Goal: Find specific page/section: Find specific page/section

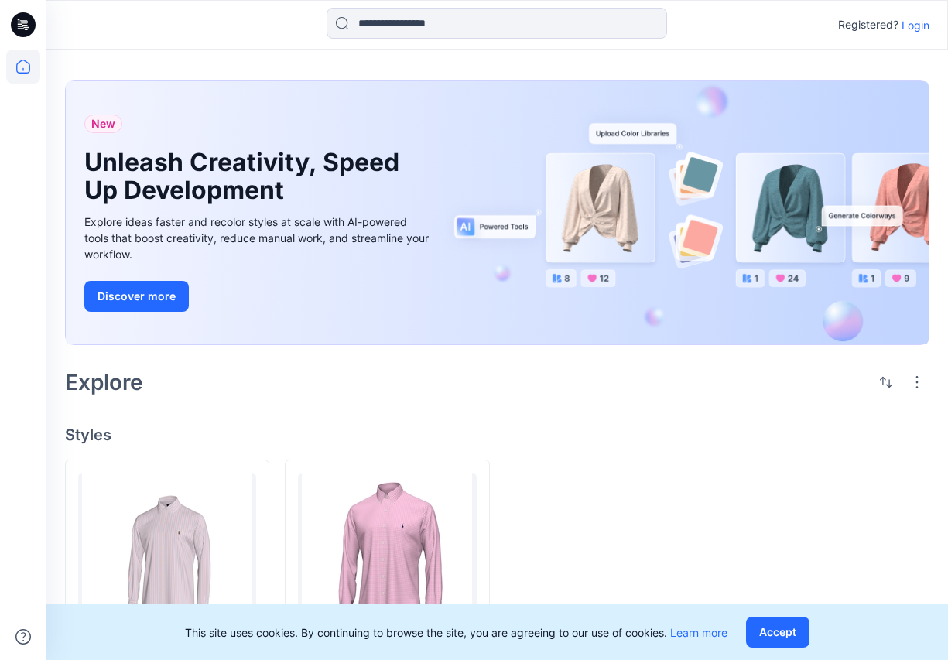
click at [909, 24] on p "Login" at bounding box center [916, 25] width 28 height 16
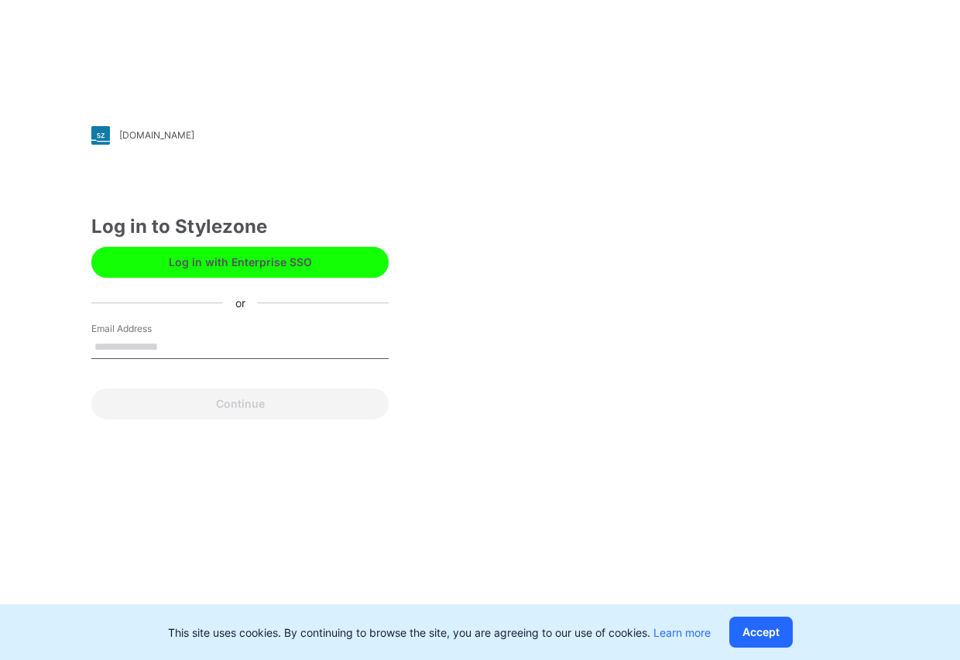
type input "**********"
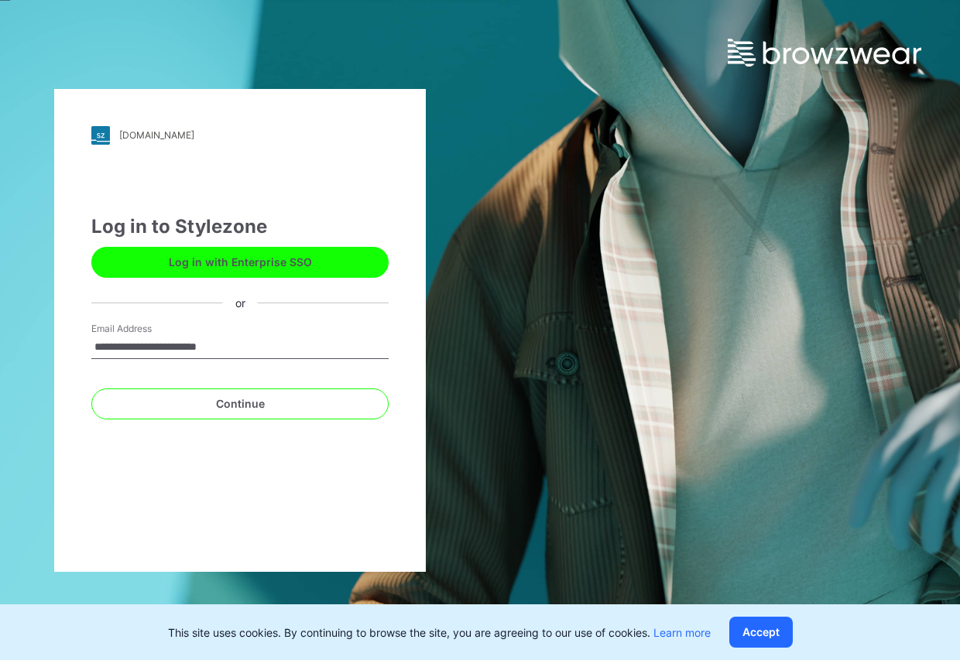
click at [256, 385] on div "Continue" at bounding box center [239, 400] width 297 height 37
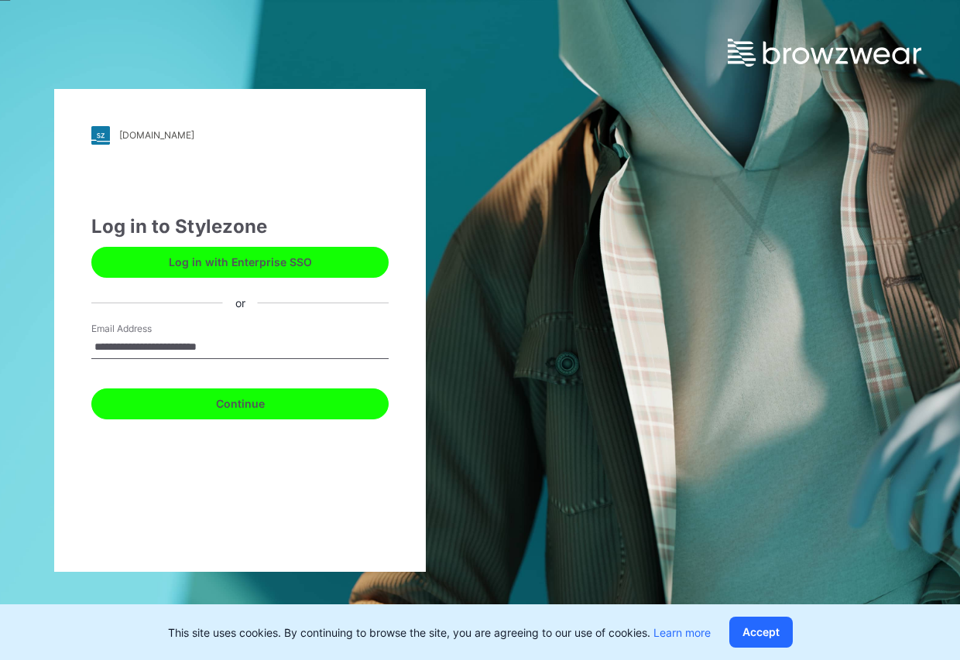
click at [247, 410] on button "Continue" at bounding box center [239, 403] width 297 height 31
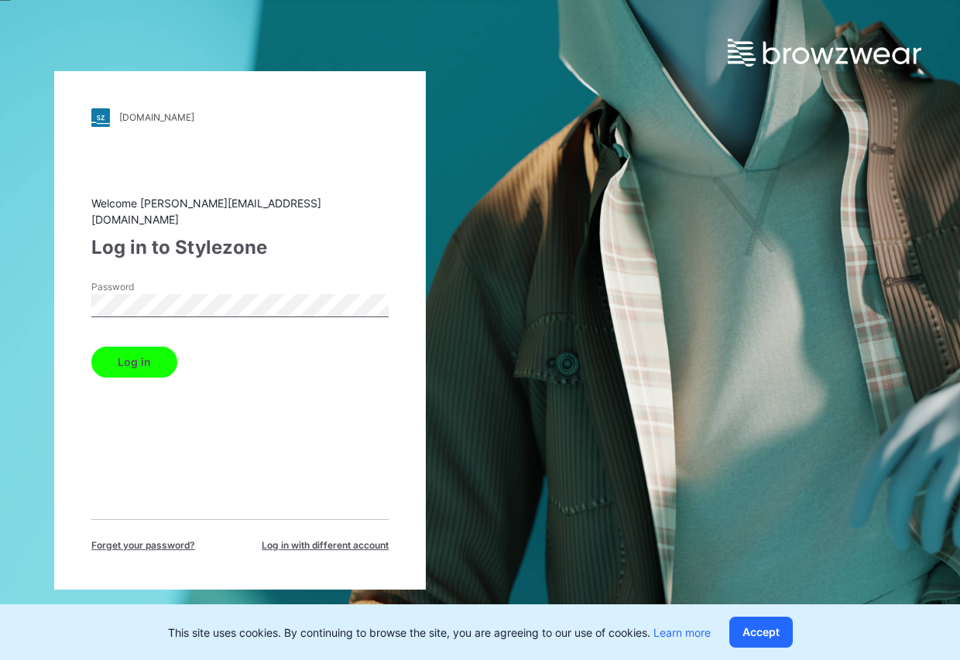
click at [135, 360] on button "Log in" at bounding box center [134, 362] width 86 height 31
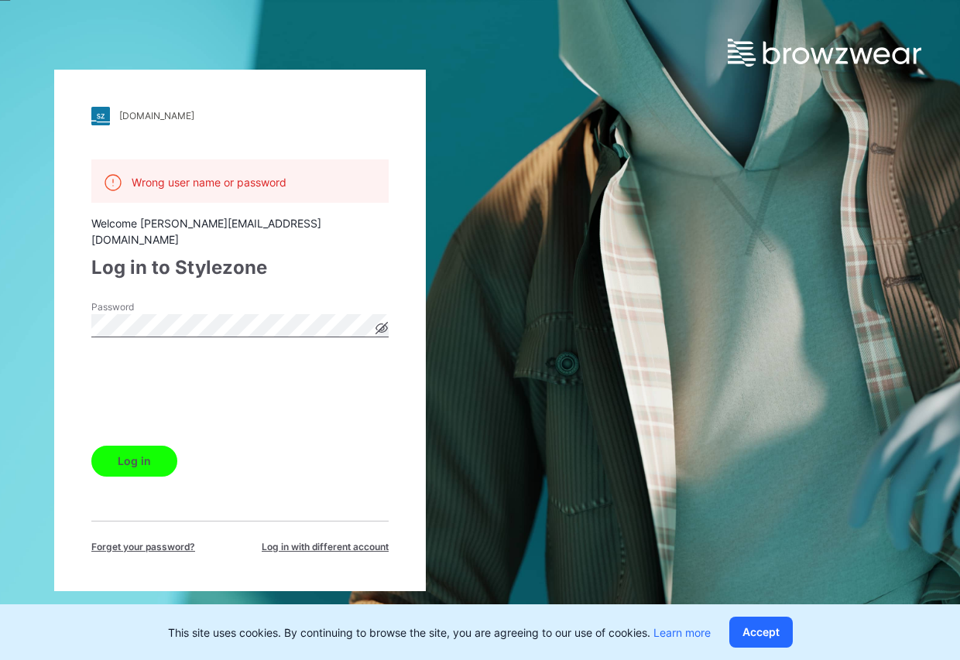
click at [131, 449] on button "Log in" at bounding box center [134, 461] width 86 height 31
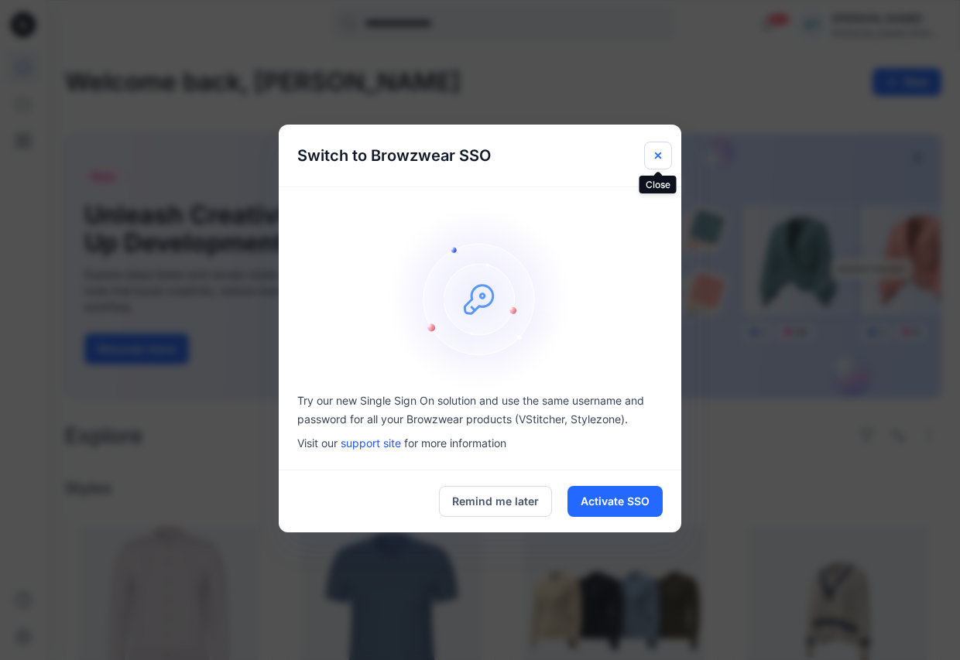
click at [655, 156] on icon "Close" at bounding box center [658, 155] width 12 height 12
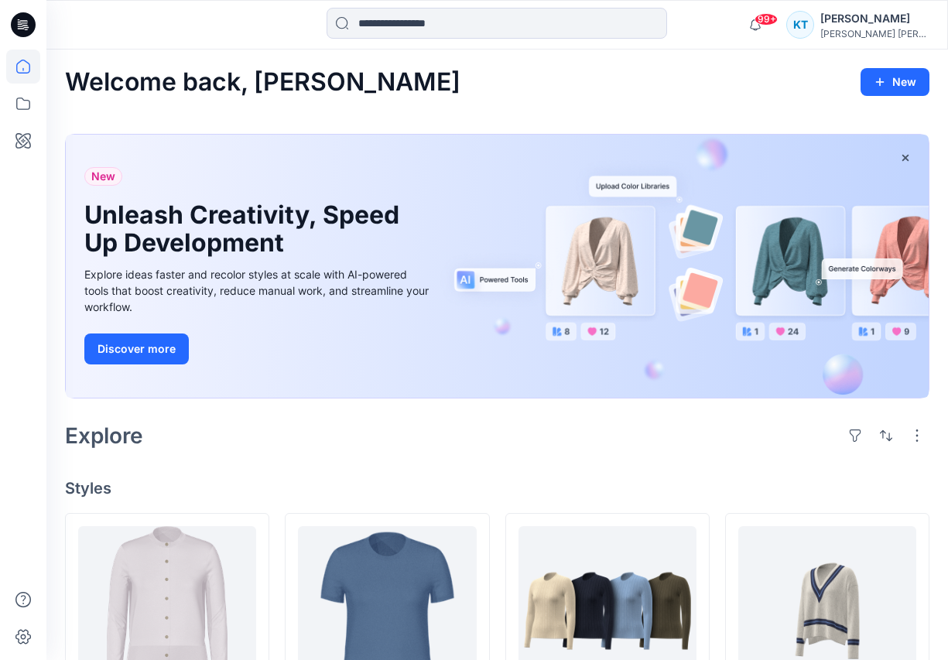
click at [17, 21] on icon at bounding box center [23, 24] width 25 height 25
click at [21, 22] on icon at bounding box center [23, 24] width 25 height 25
click at [24, 107] on icon at bounding box center [23, 104] width 34 height 34
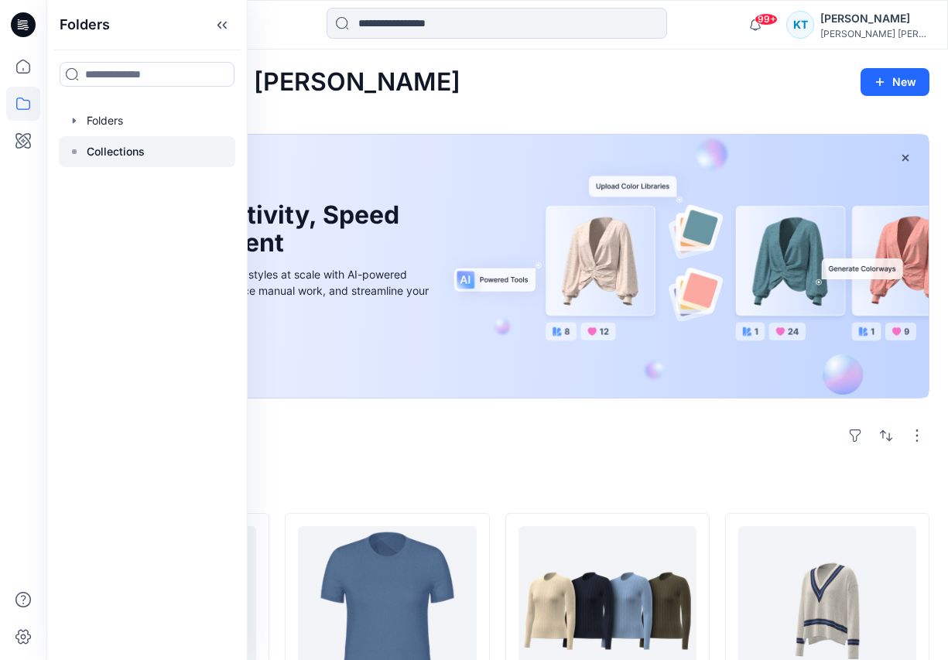
click at [74, 148] on icon at bounding box center [74, 151] width 12 height 12
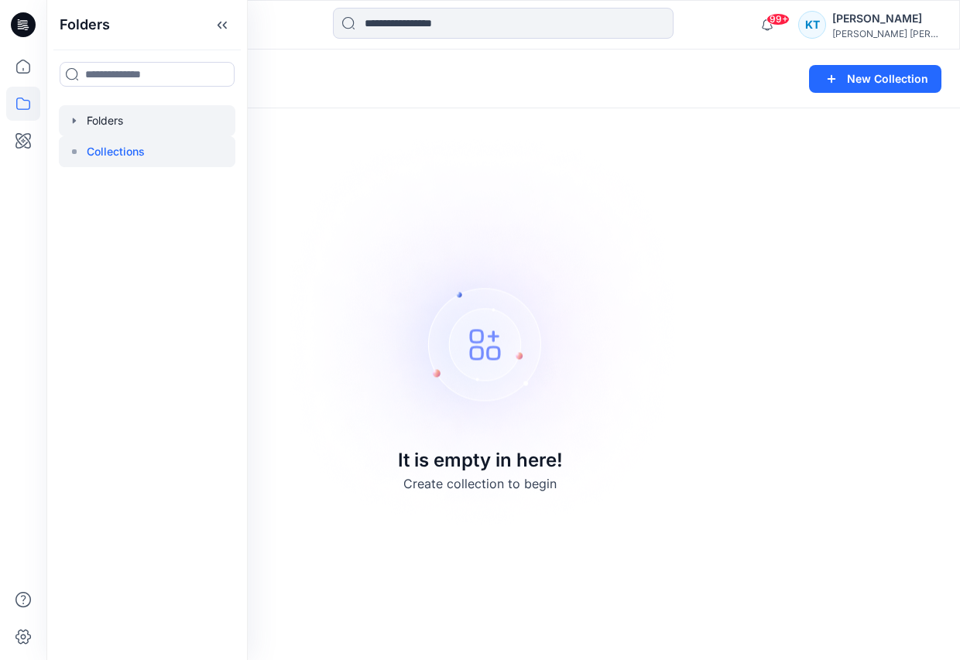
click at [98, 125] on div at bounding box center [147, 120] width 176 height 31
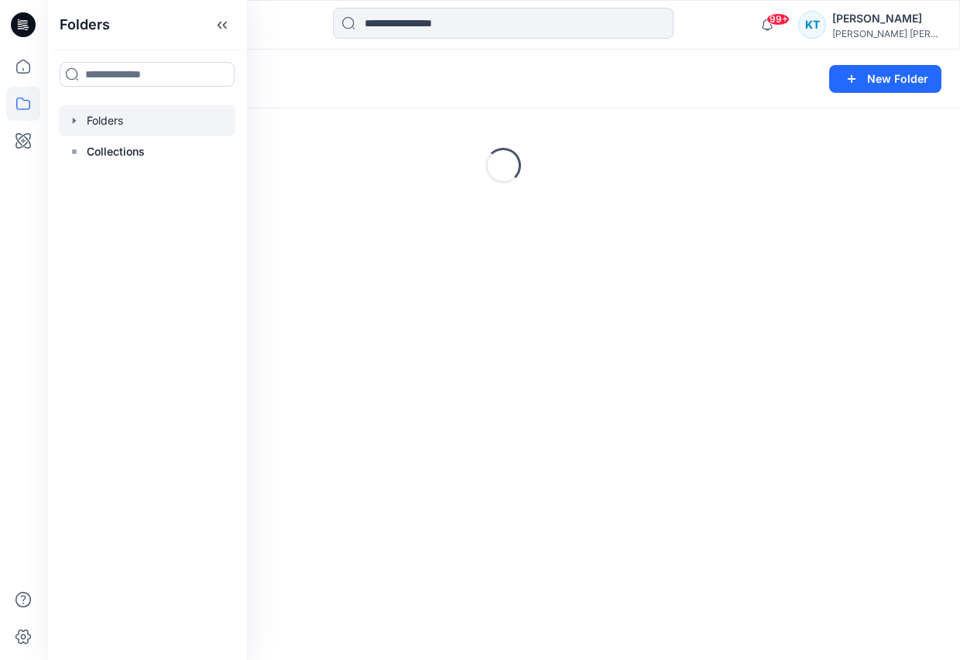
click at [78, 122] on icon "button" at bounding box center [74, 121] width 12 height 12
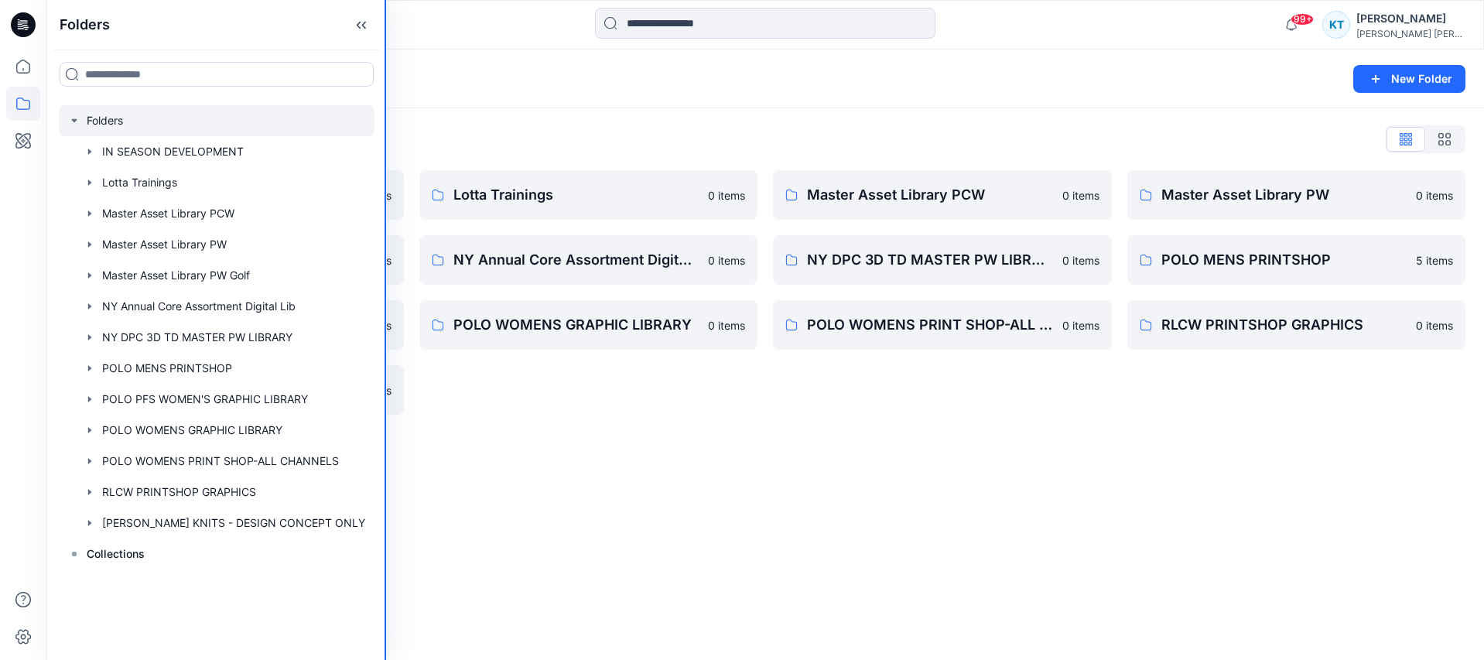
drag, startPoint x: 245, startPoint y: 214, endPoint x: 432, endPoint y: 224, distance: 186.8
click at [435, 223] on div "Folders Folders IN SEASON DEVELOPMENT Lotta Trainings Master Asset Library PCW …" at bounding box center [742, 330] width 1484 height 660
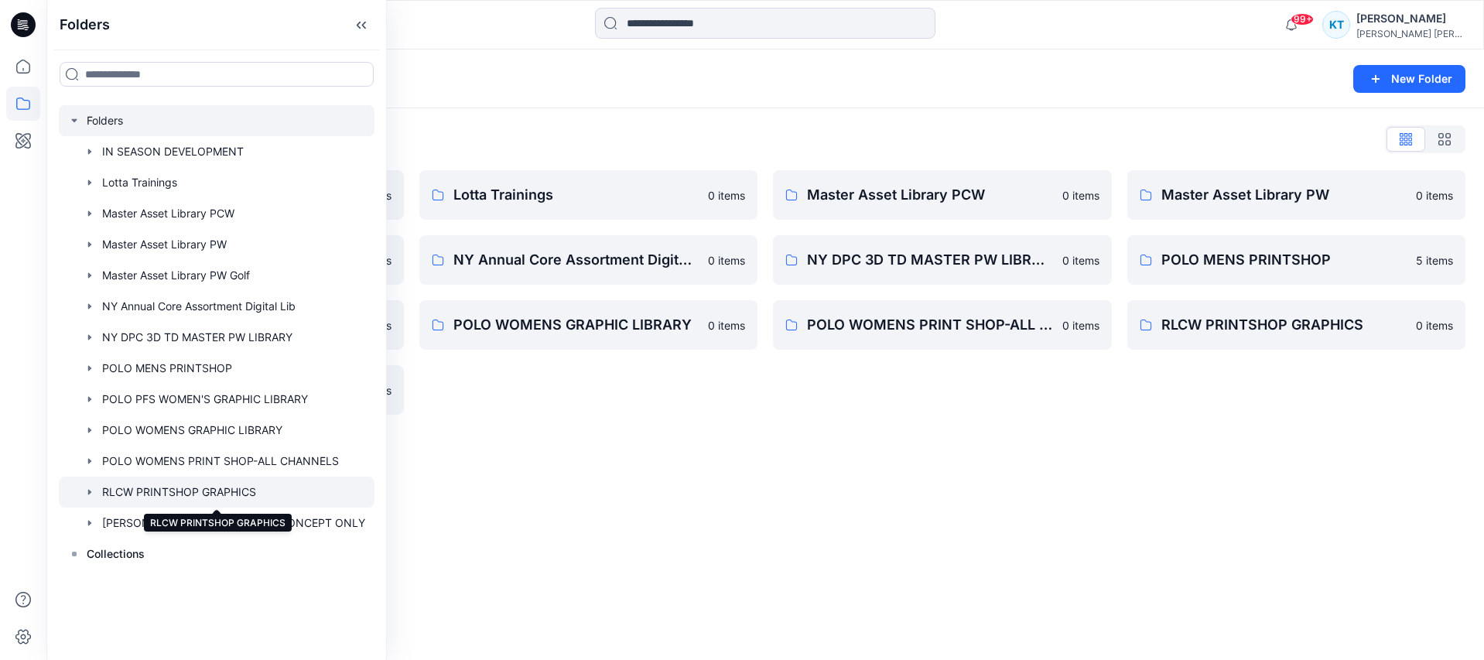
click at [234, 491] on div at bounding box center [217, 492] width 316 height 31
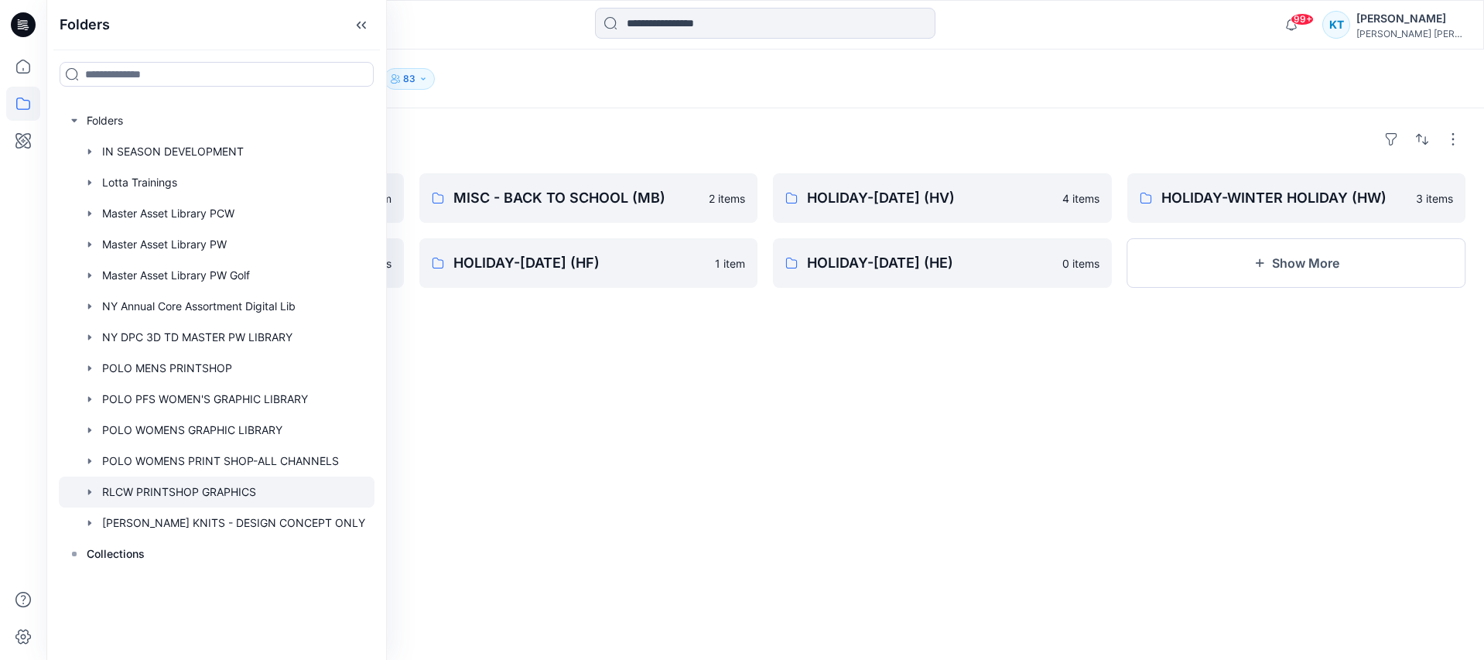
drag, startPoint x: 826, startPoint y: 142, endPoint x: 1027, endPoint y: 133, distance: 200.6
click at [828, 142] on div "Folders" at bounding box center [765, 139] width 1401 height 25
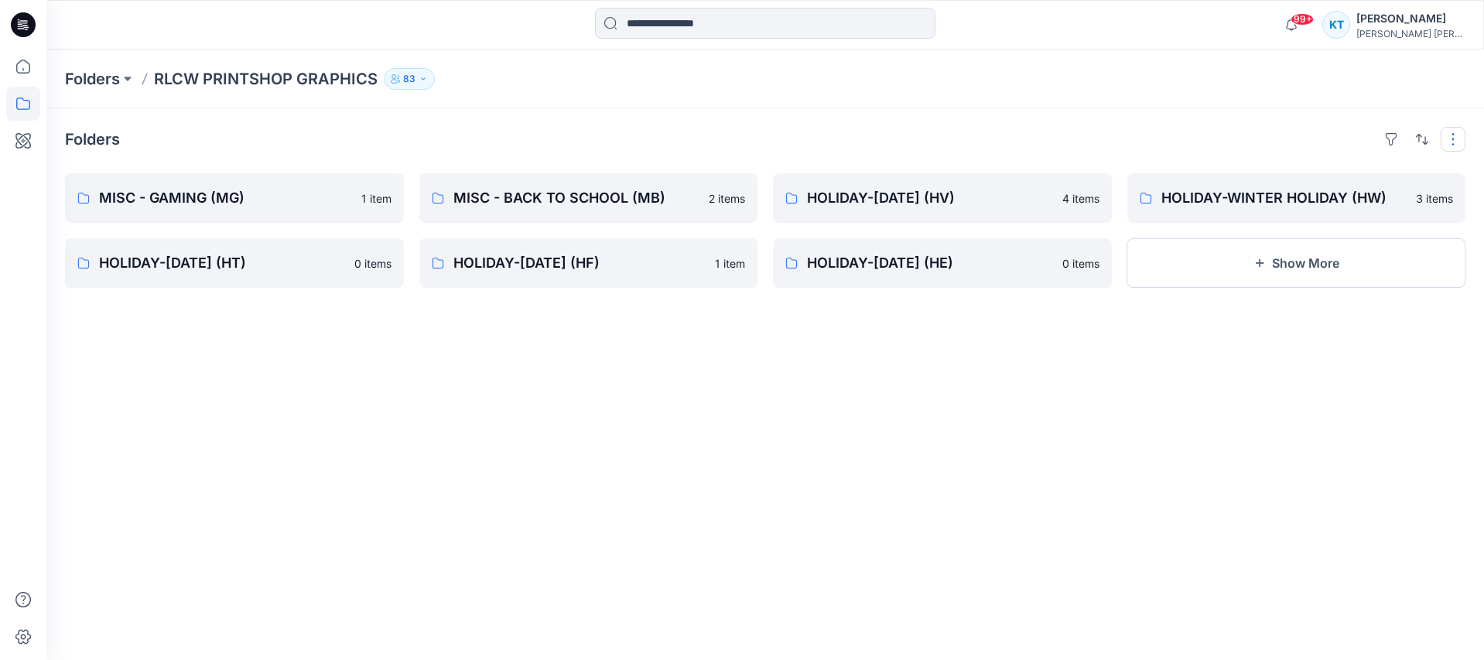
click at [947, 138] on button "button" at bounding box center [1453, 139] width 25 height 25
click at [947, 201] on p "HOLIDAY-[DATE] (HV)" at bounding box center [930, 198] width 246 height 22
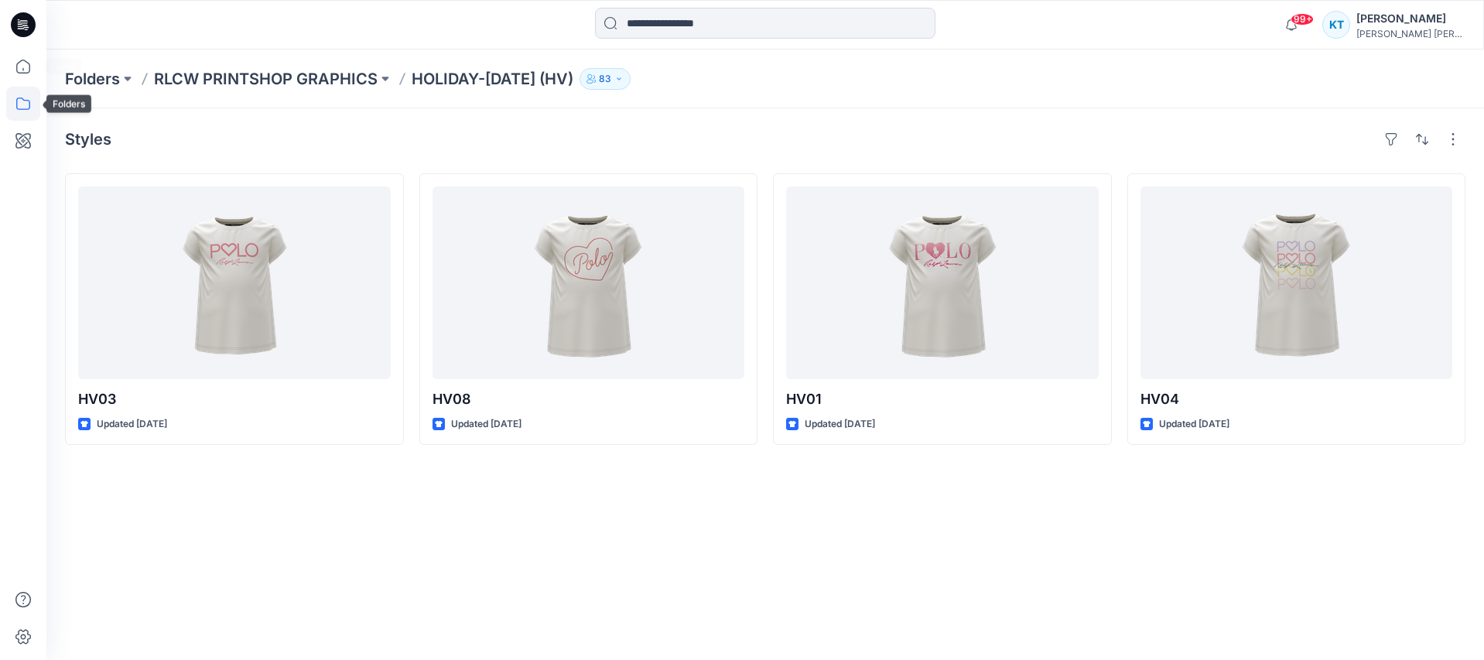
click at [19, 101] on icon at bounding box center [23, 104] width 34 height 34
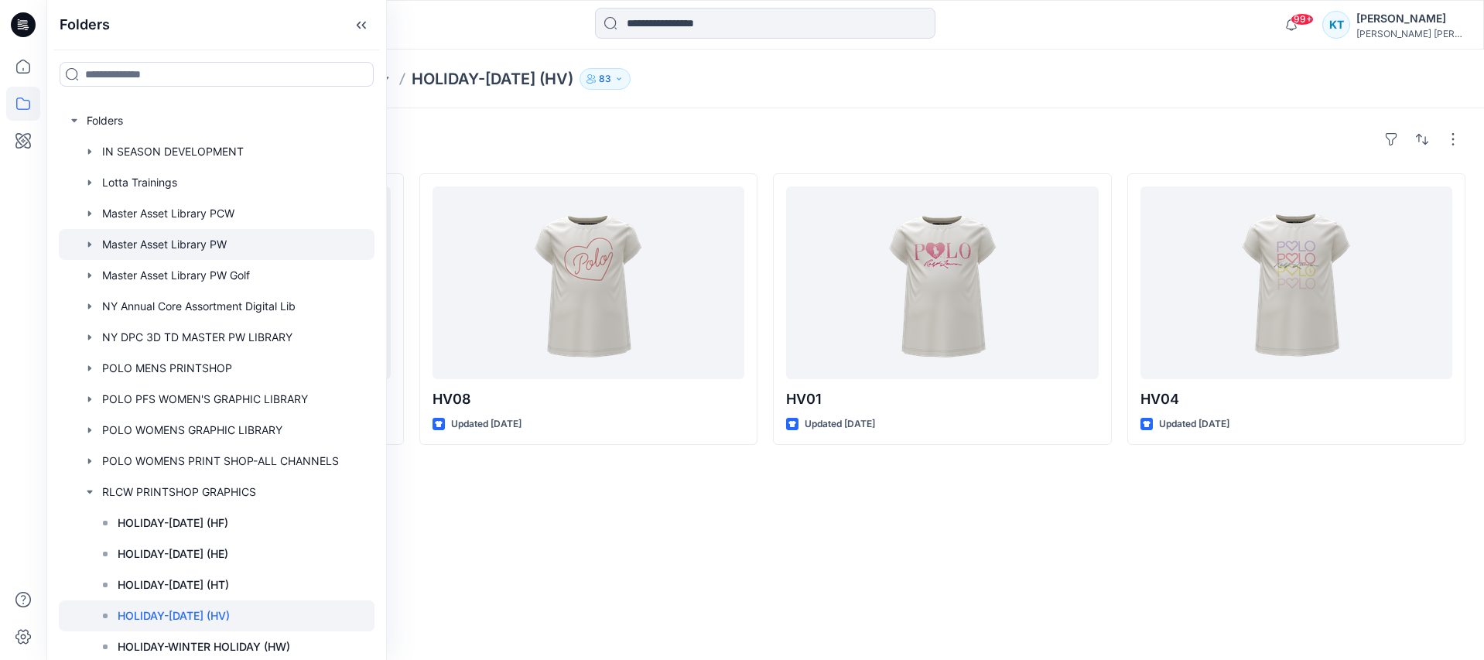
scroll to position [3, 0]
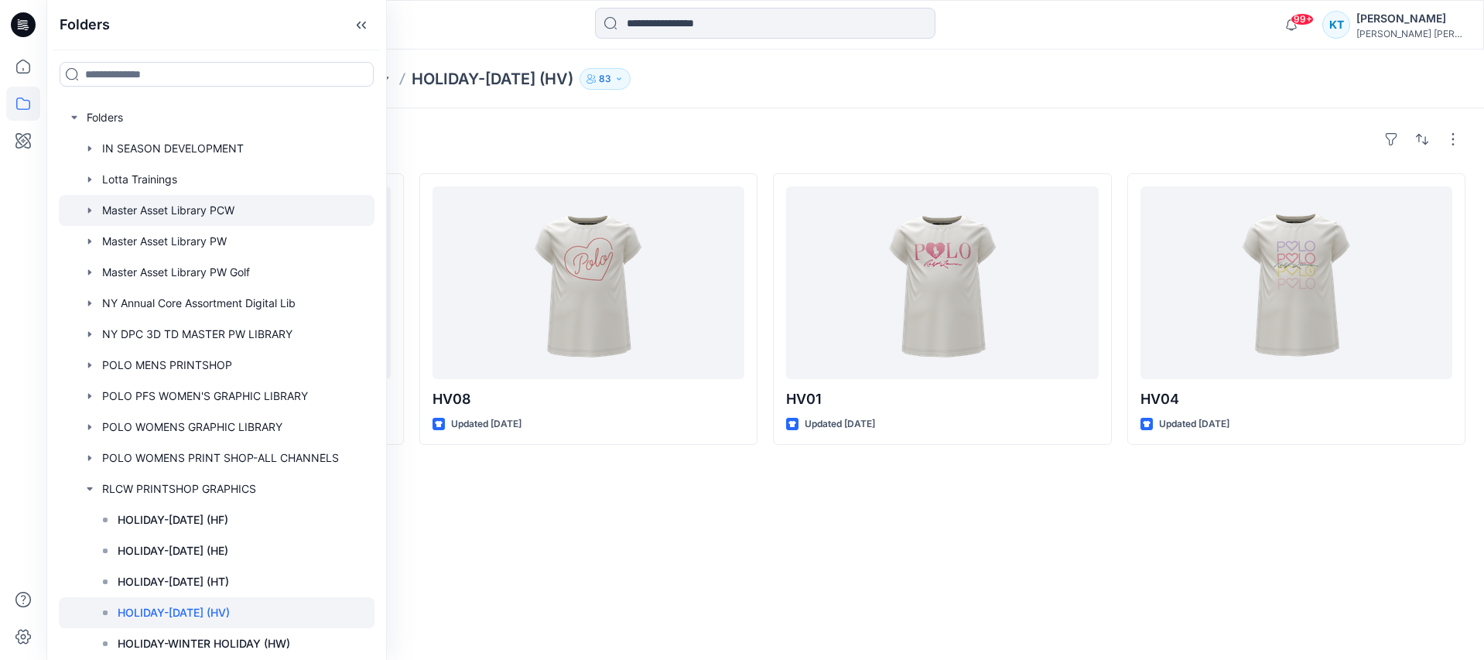
click at [89, 210] on icon "button" at bounding box center [89, 209] width 3 height 5
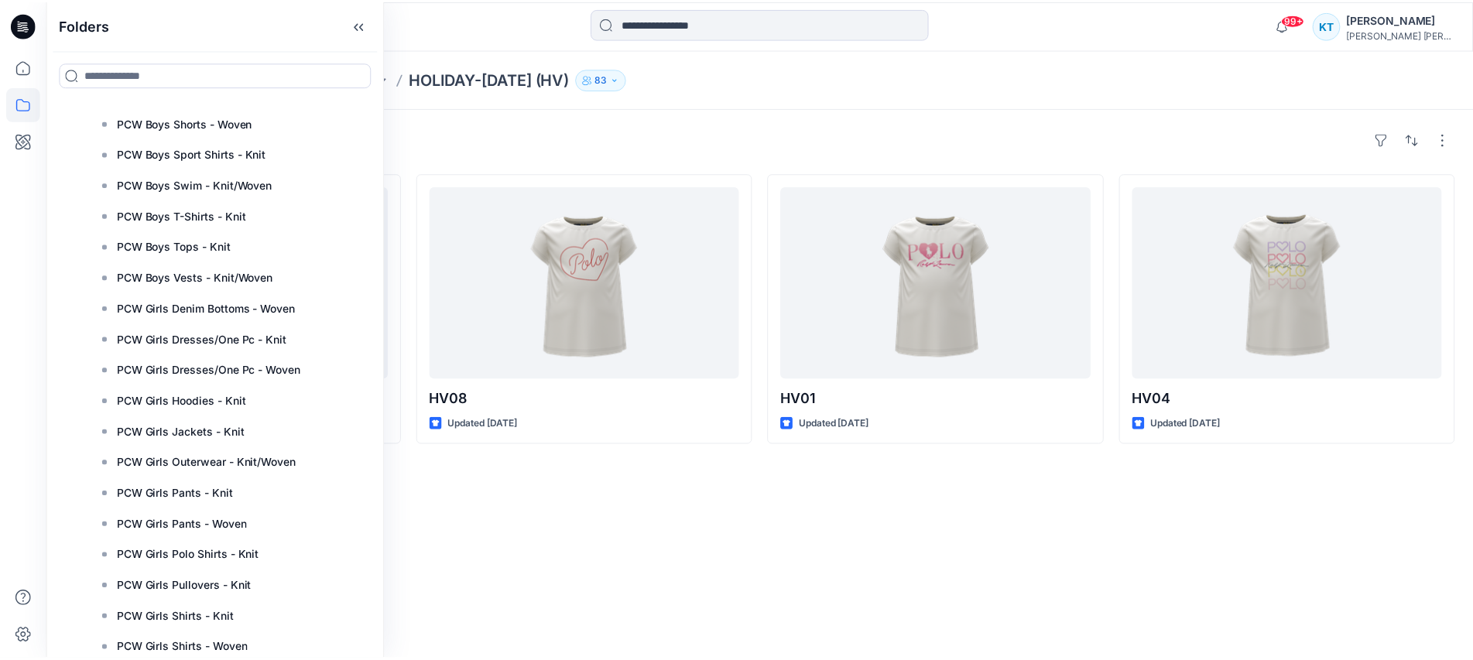
scroll to position [587, 0]
click at [230, 406] on p "PCW Girls Hoodies - Knit" at bounding box center [183, 401] width 130 height 19
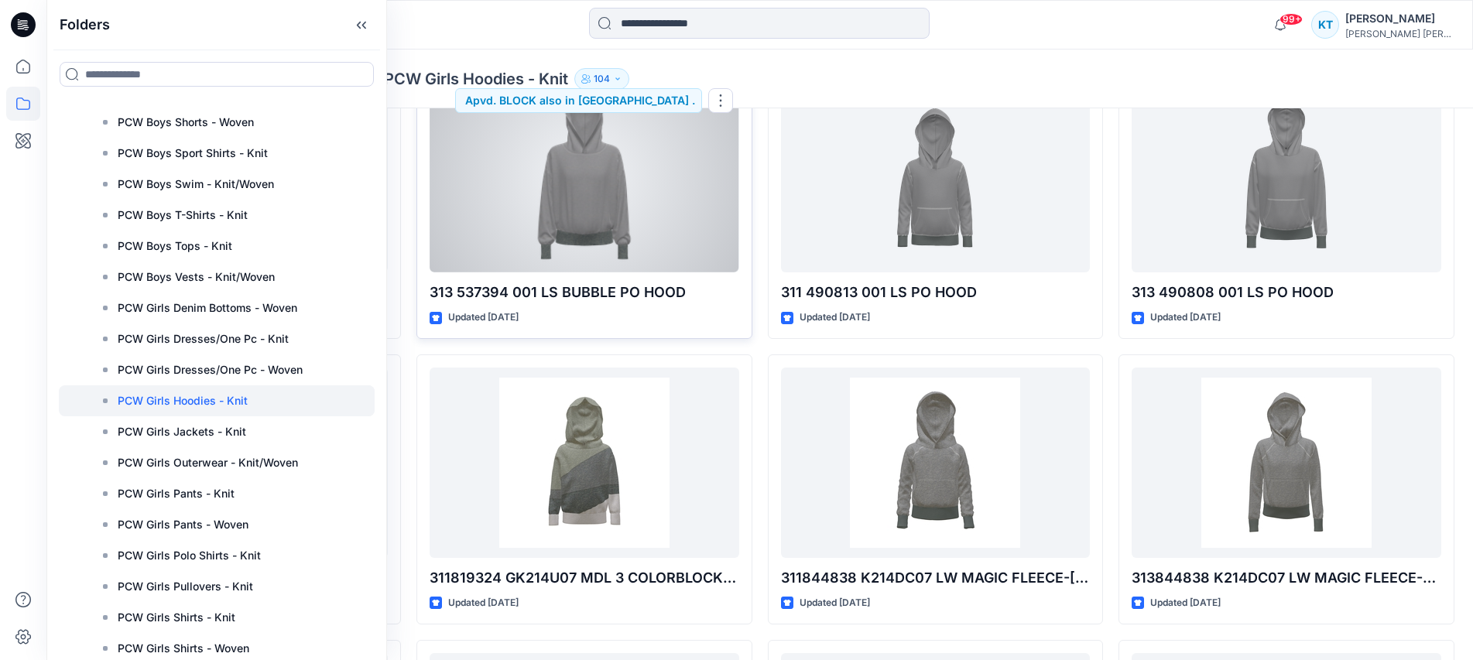
scroll to position [196, 0]
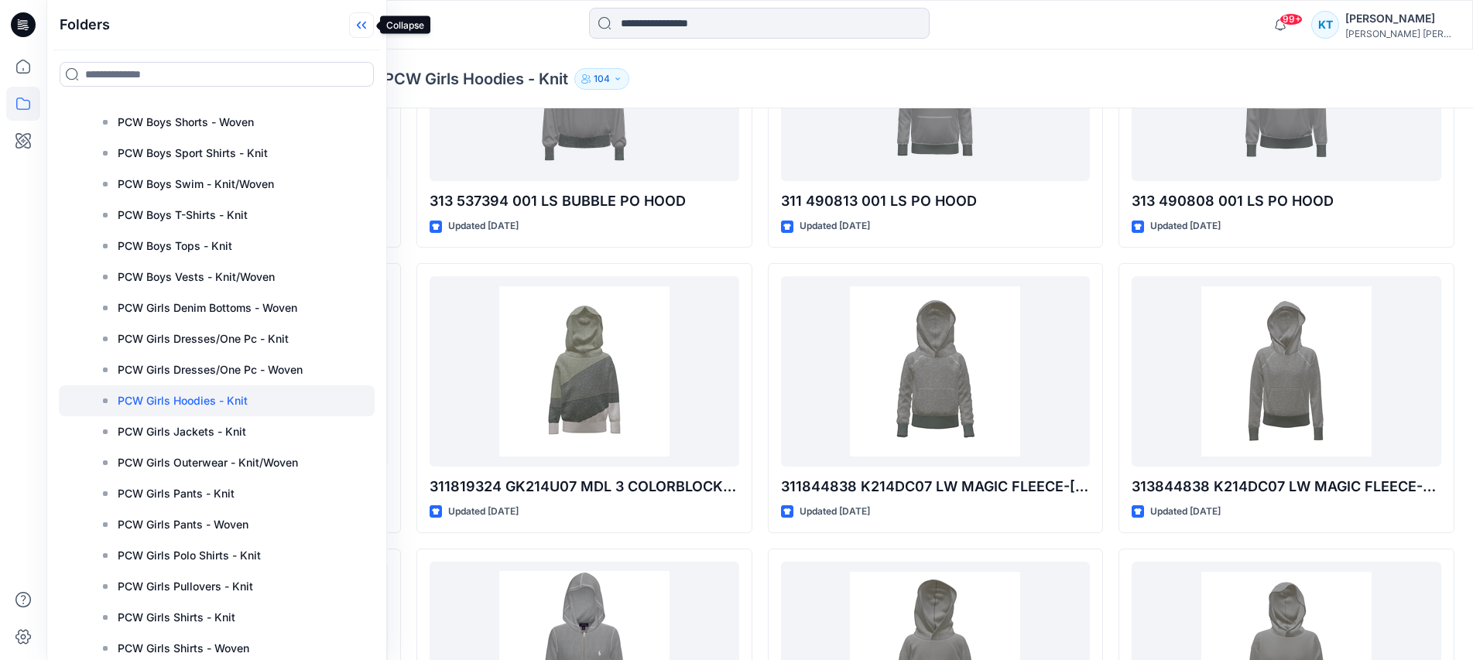
click at [359, 28] on icon at bounding box center [361, 25] width 25 height 26
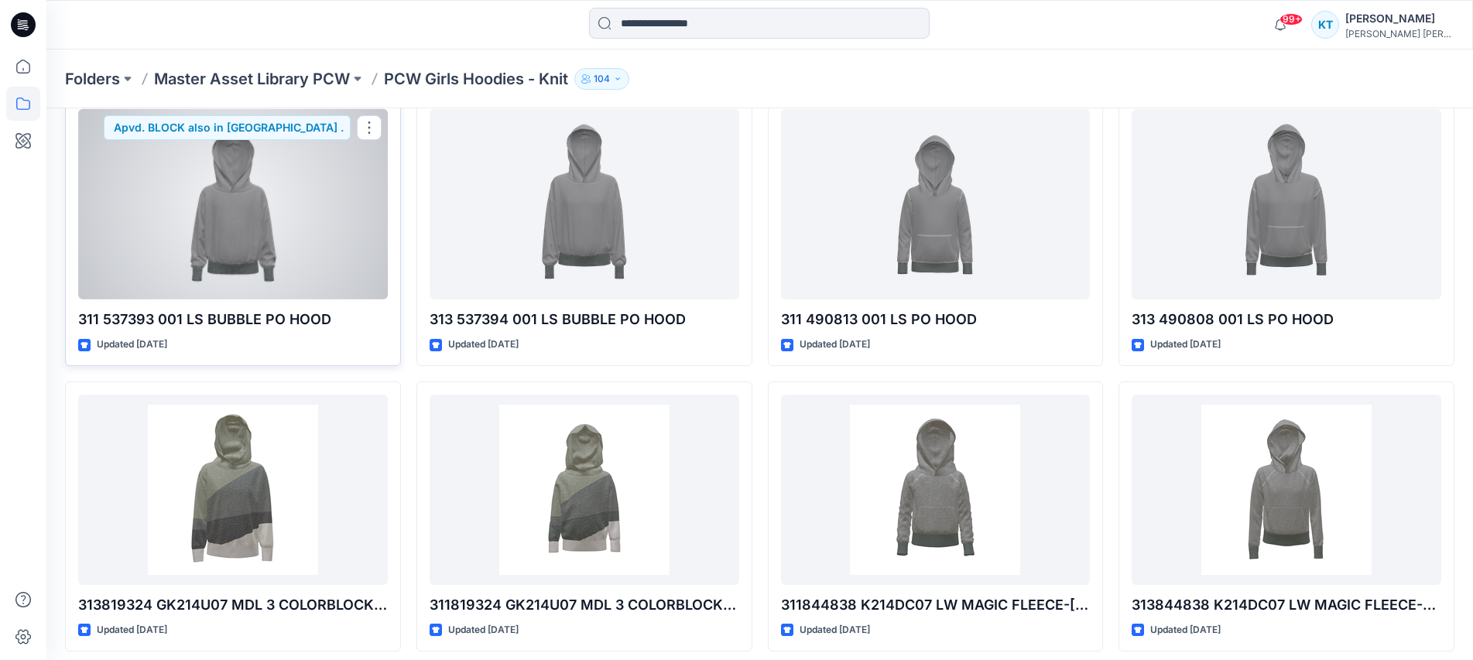
scroll to position [76, 0]
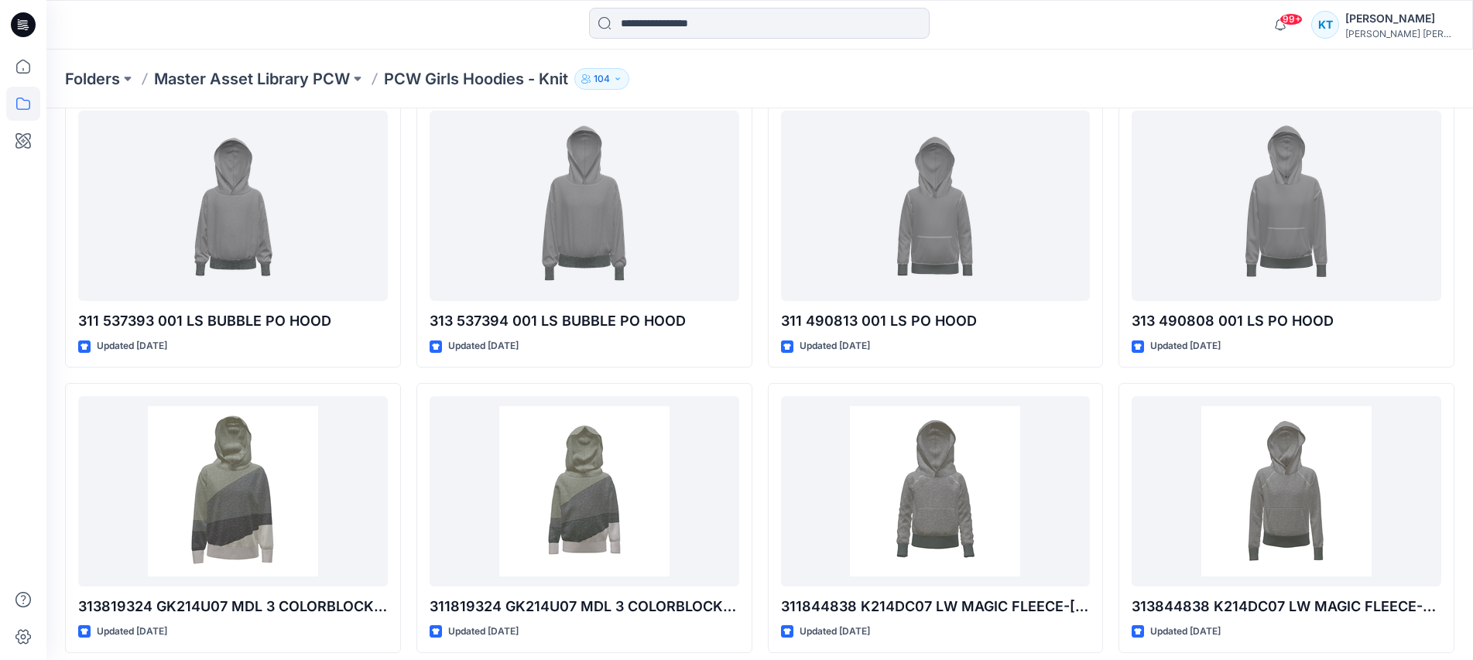
click at [19, 24] on icon at bounding box center [20, 24] width 5 height 1
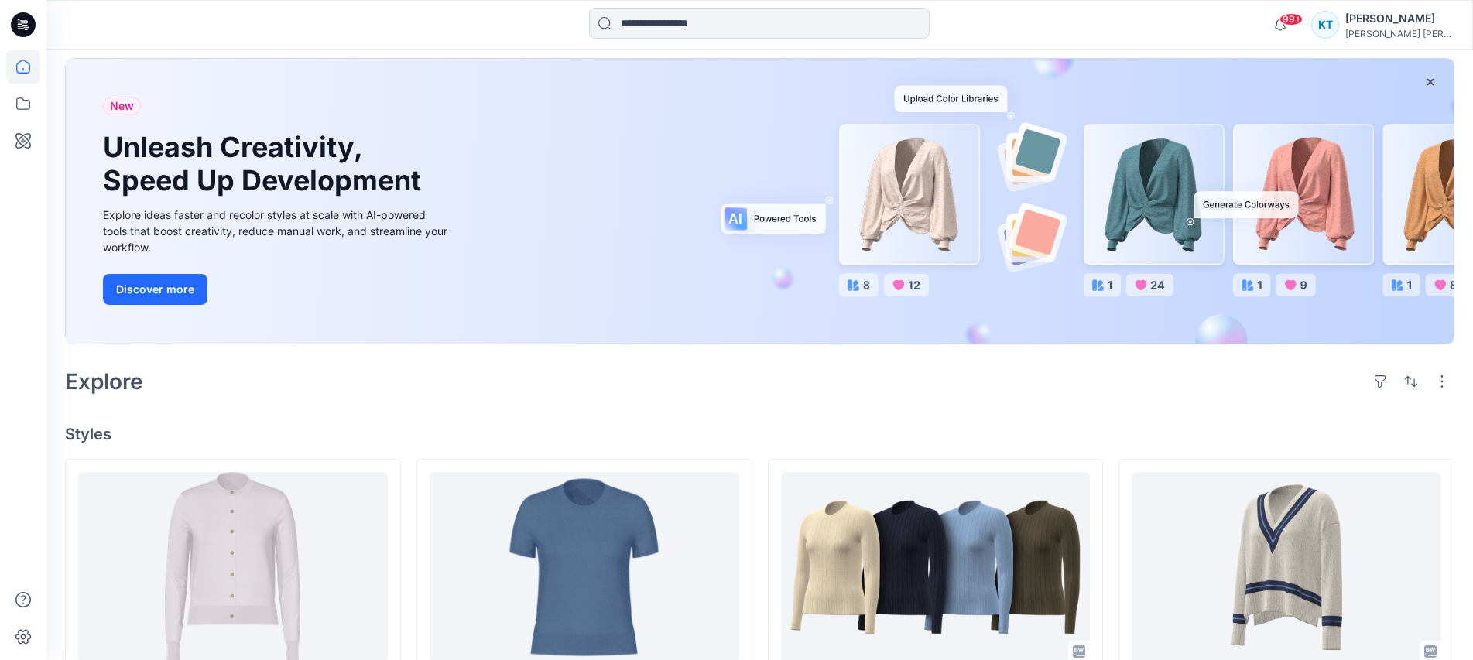
click at [17, 22] on icon at bounding box center [23, 24] width 25 height 25
click at [26, 101] on icon at bounding box center [23, 104] width 34 height 34
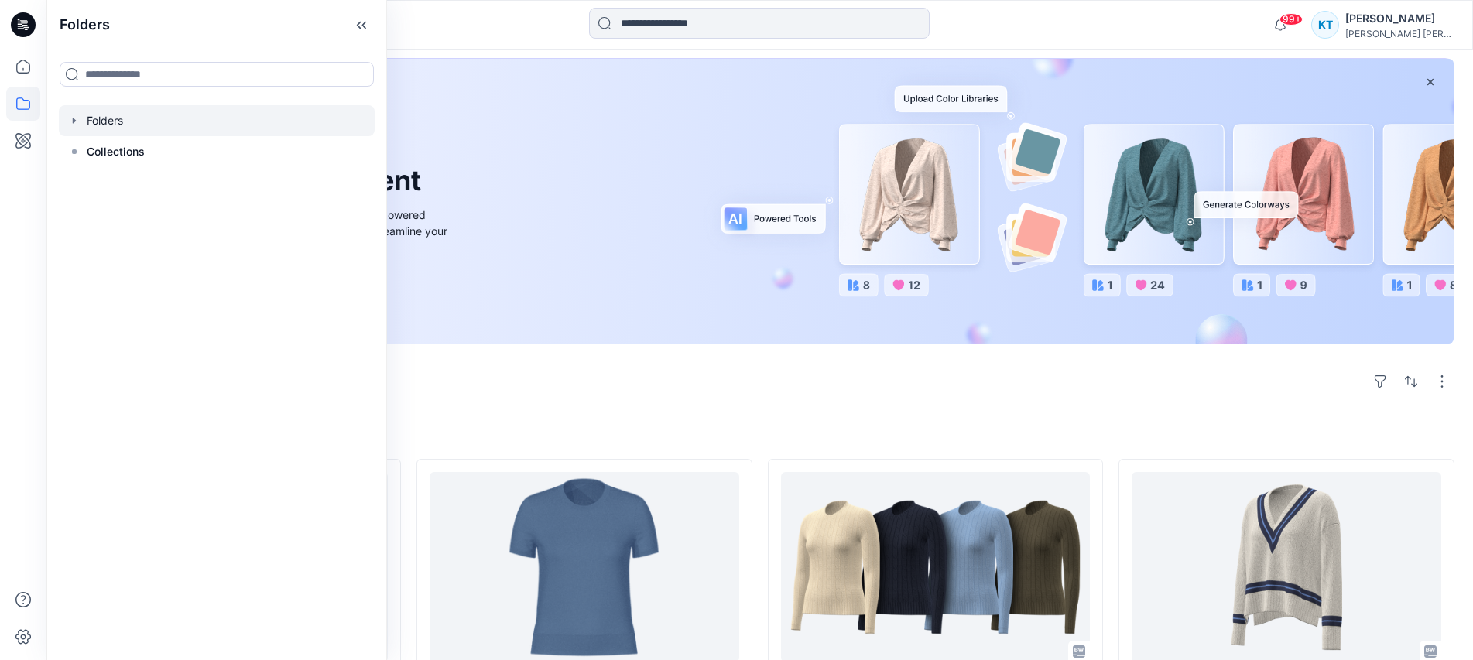
click at [76, 121] on icon "button" at bounding box center [74, 121] width 12 height 12
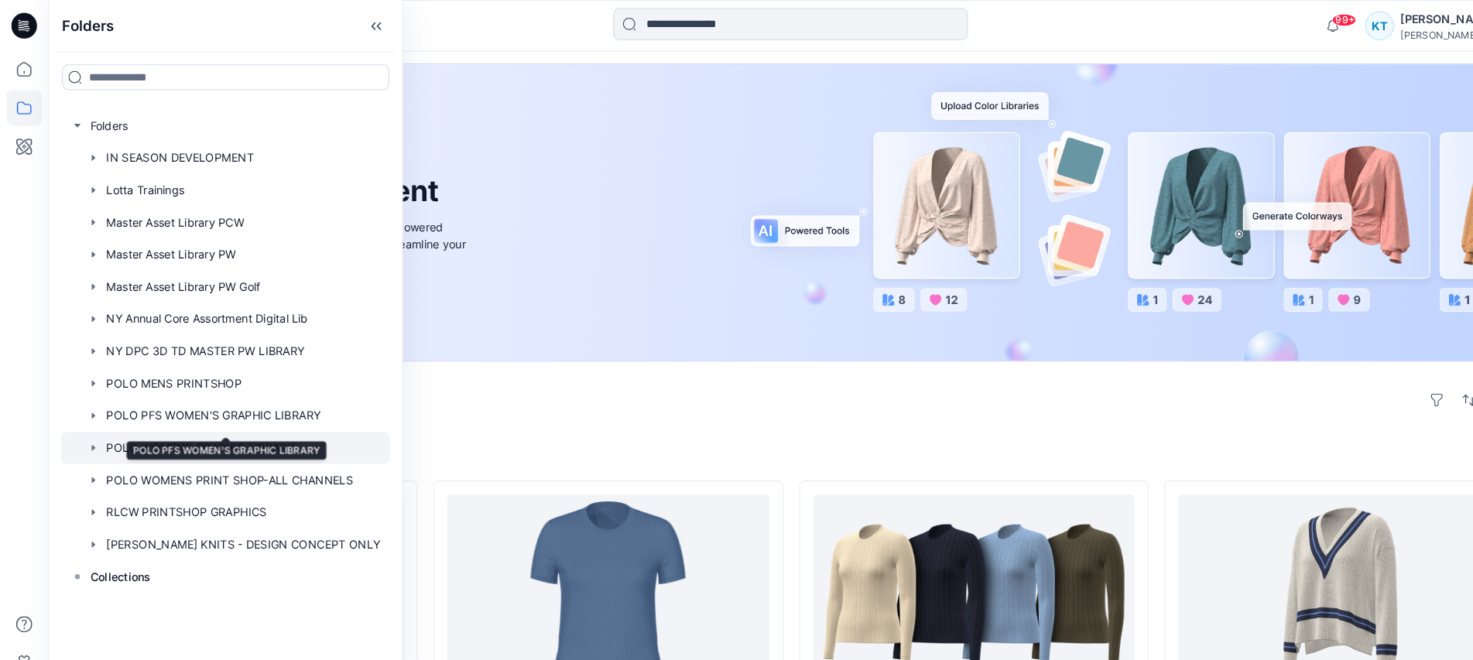
scroll to position [56, 0]
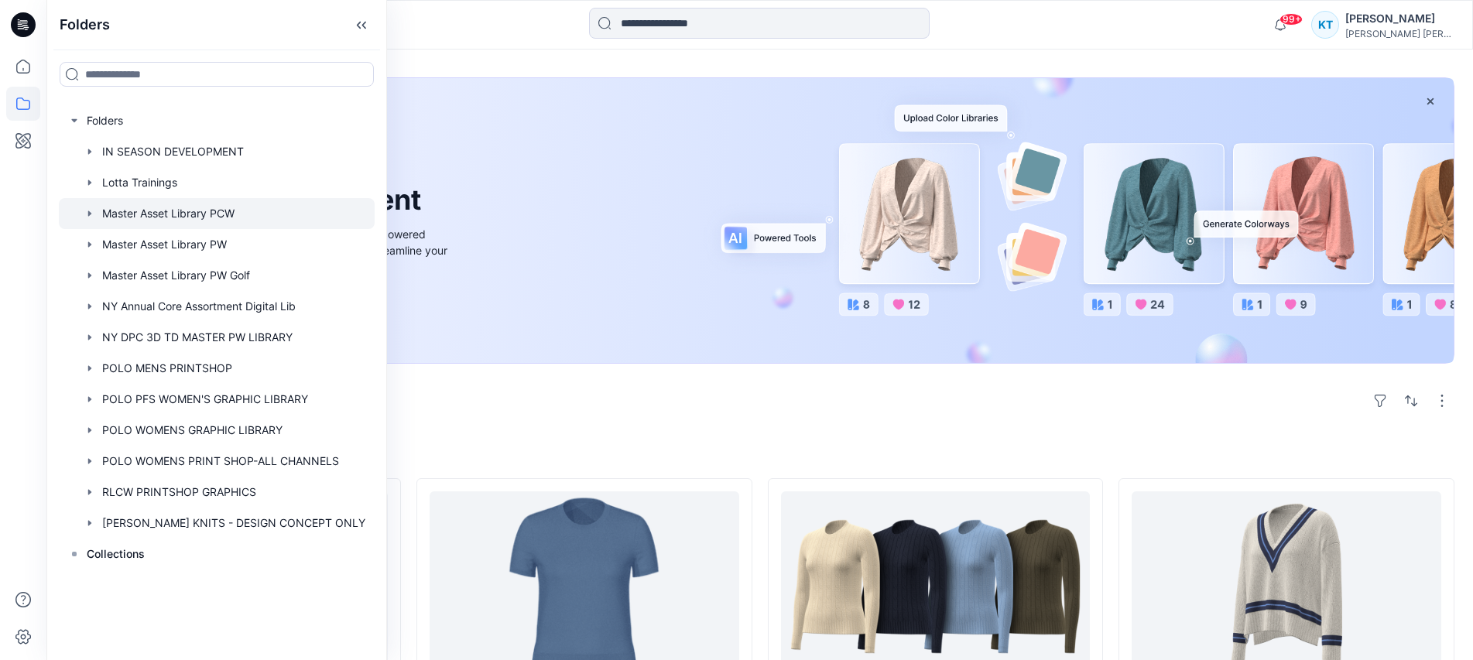
click at [85, 213] on icon "button" at bounding box center [90, 213] width 12 height 12
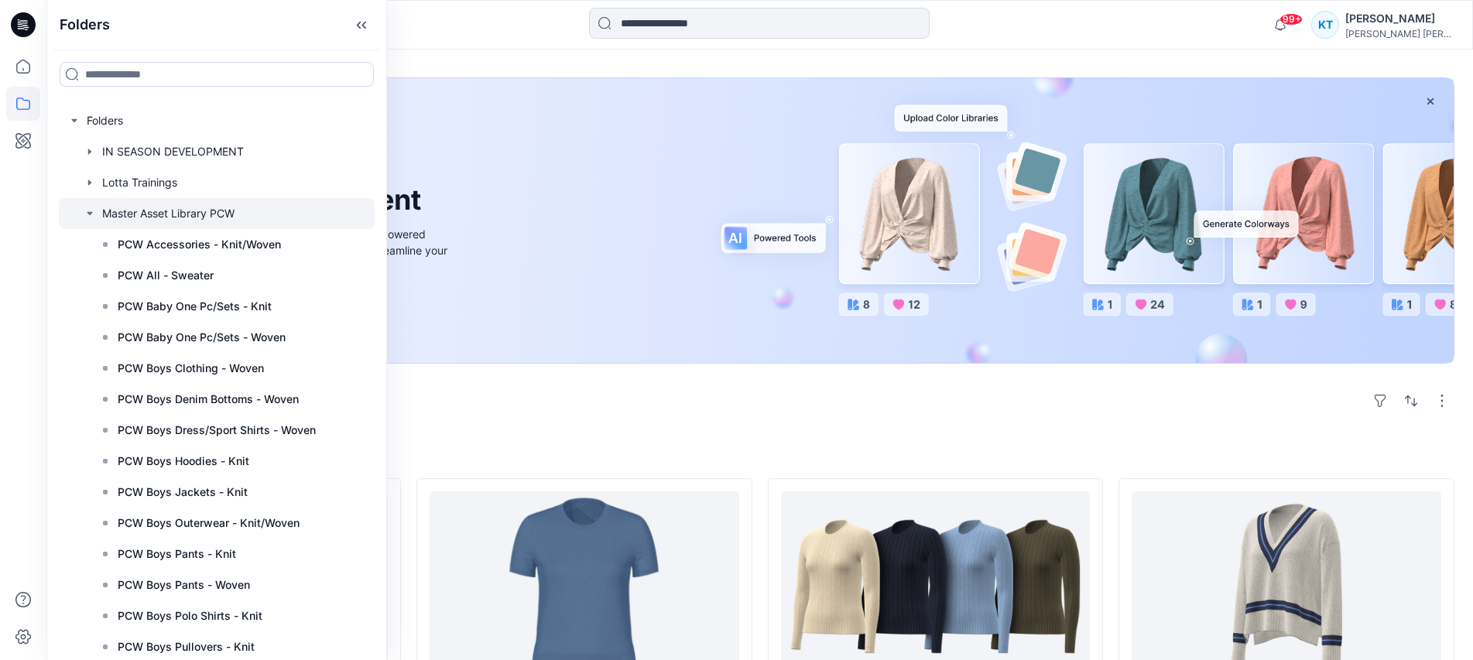
click at [87, 211] on icon "button" at bounding box center [90, 213] width 12 height 12
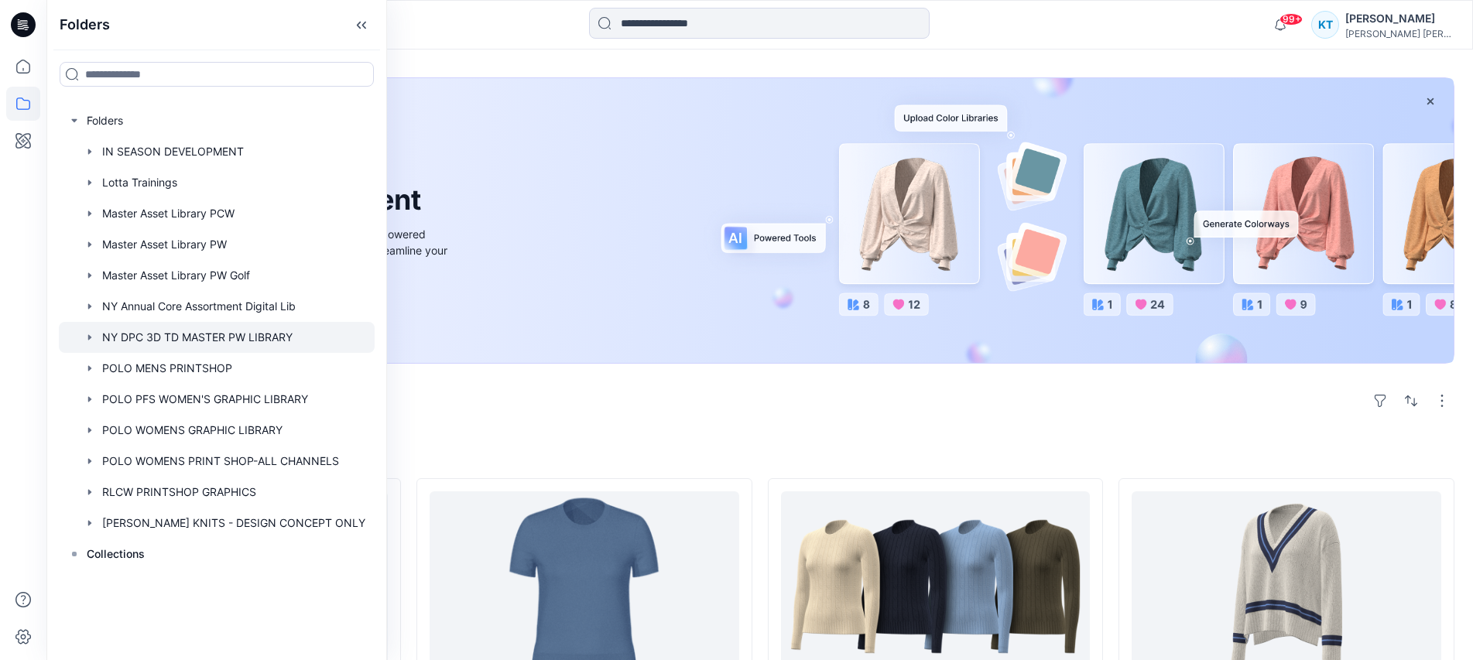
click at [91, 340] on icon "button" at bounding box center [90, 337] width 12 height 12
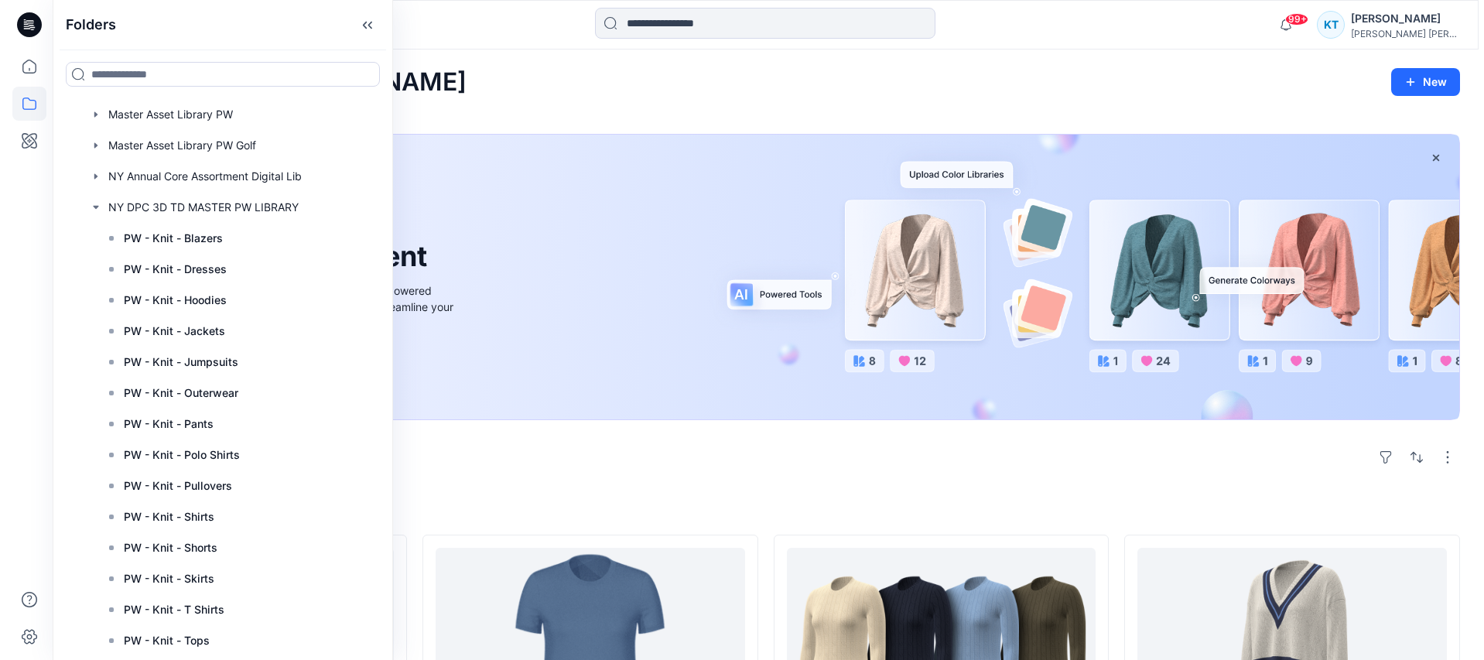
scroll to position [0, 0]
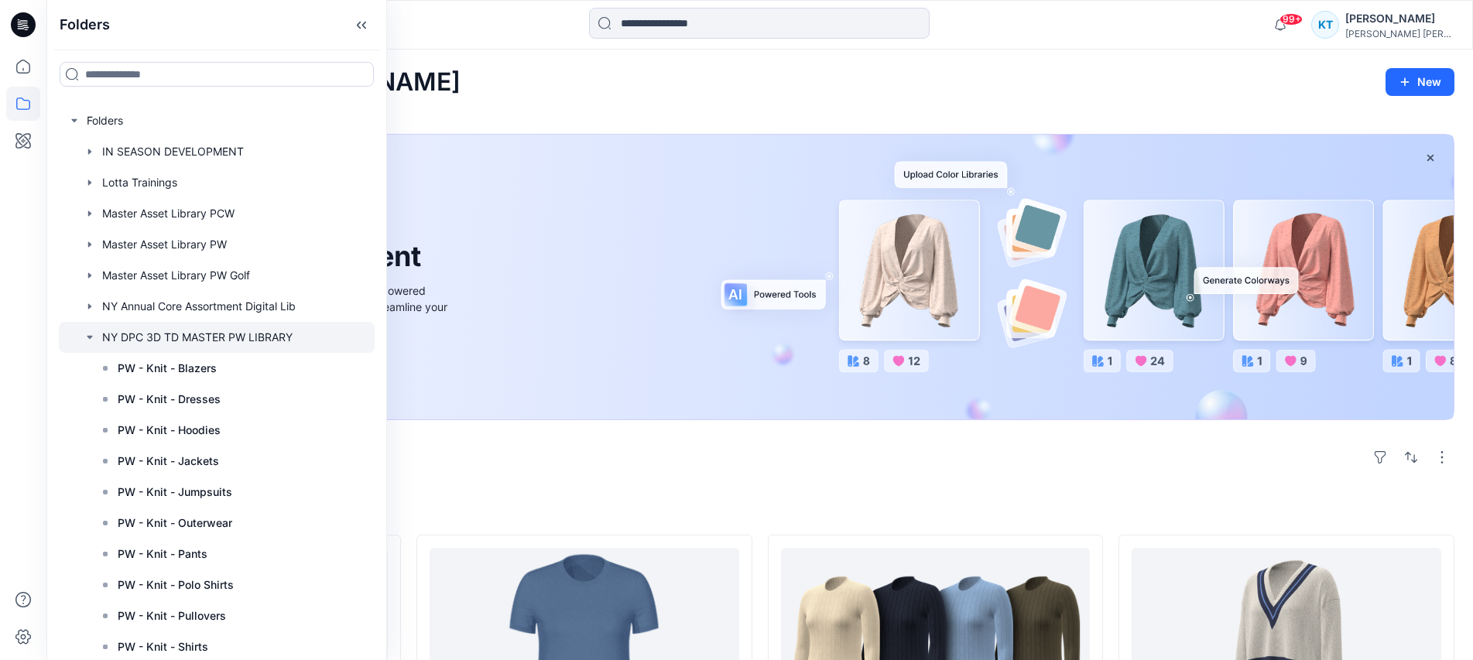
click at [86, 338] on icon "button" at bounding box center [90, 337] width 12 height 12
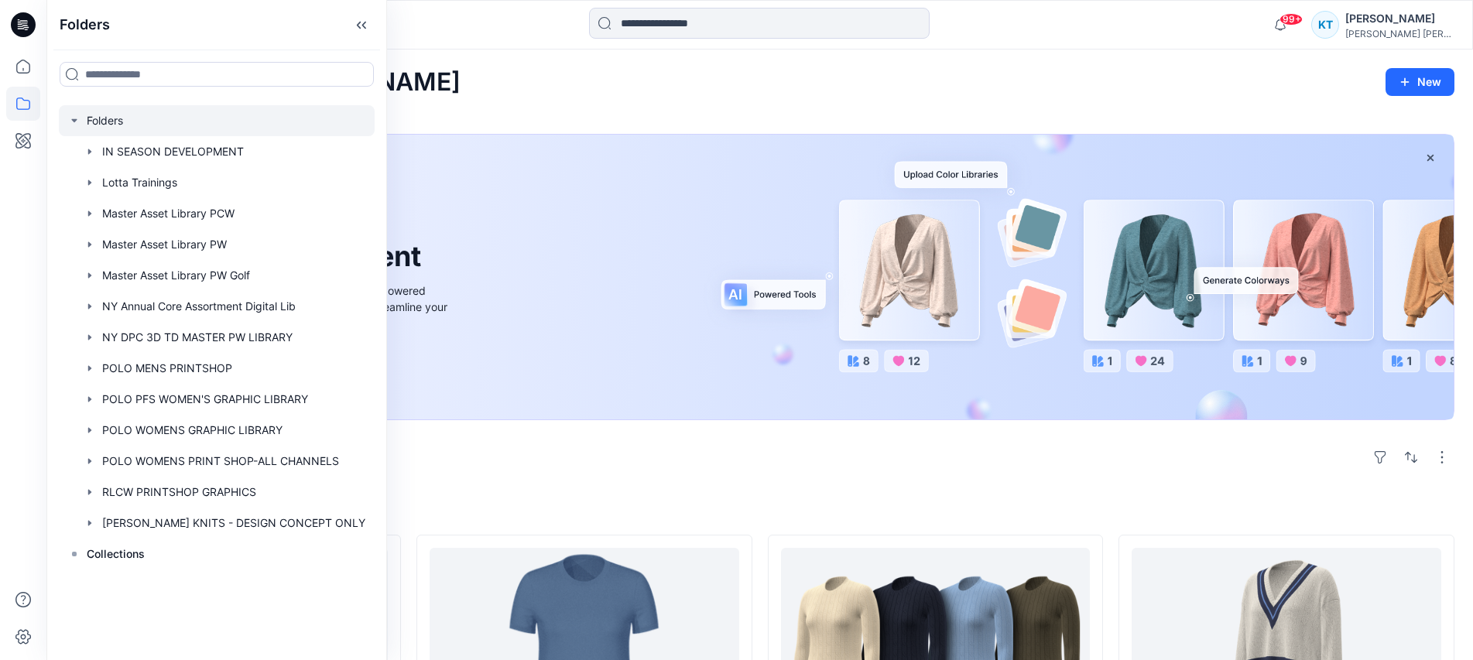
click at [101, 115] on div at bounding box center [217, 120] width 316 height 31
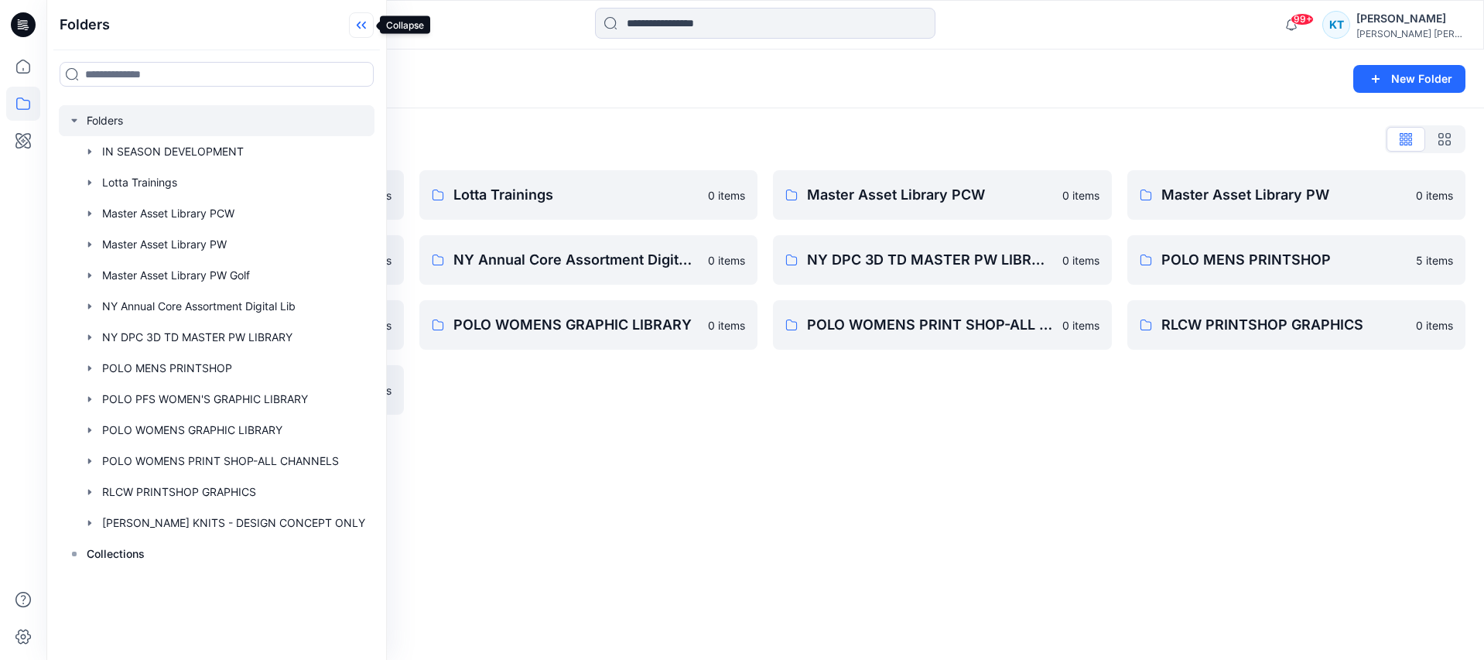
click at [354, 26] on icon at bounding box center [361, 25] width 25 height 26
